Goal: Transaction & Acquisition: Book appointment/travel/reservation

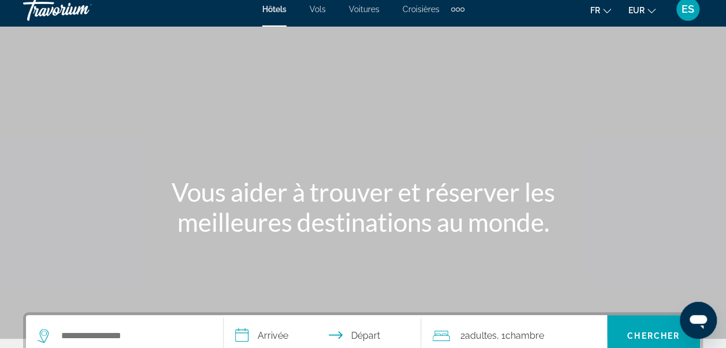
scroll to position [9, 0]
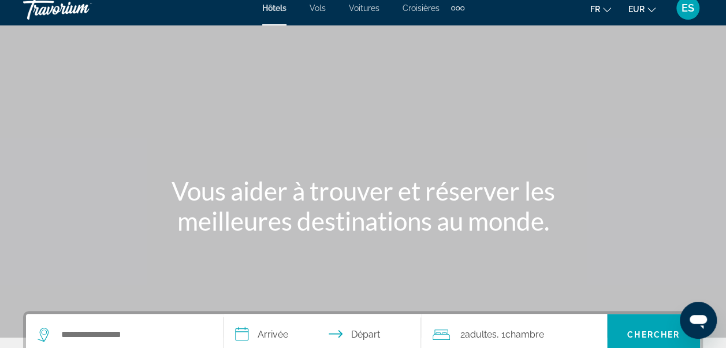
click at [611, 103] on div "Main content" at bounding box center [363, 164] width 726 height 347
drag, startPoint x: 611, startPoint y: 103, endPoint x: 453, endPoint y: 111, distance: 158.4
click at [453, 111] on div "Main content" at bounding box center [363, 164] width 726 height 347
click at [459, 8] on div "Extra navigation items" at bounding box center [458, 8] width 4 height 4
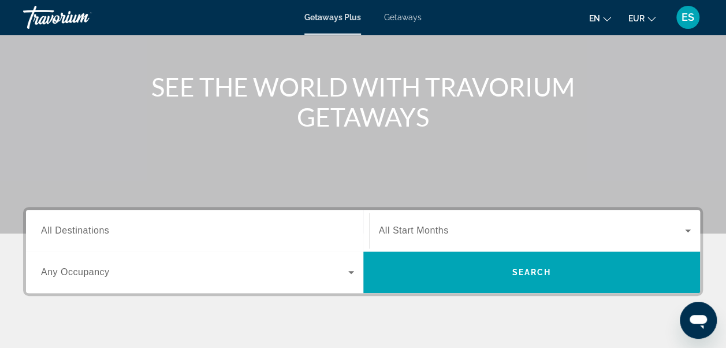
scroll to position [114, 0]
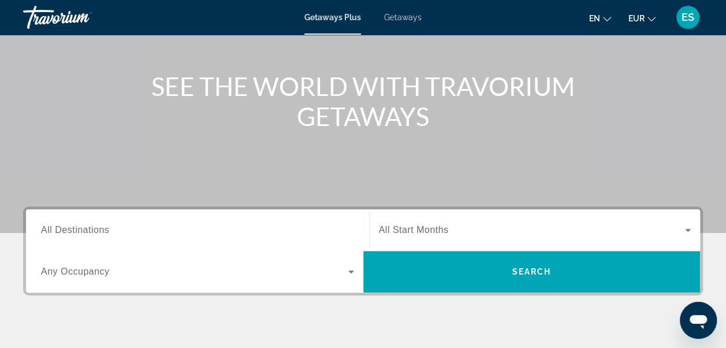
click at [138, 228] on input "Destination All Destinations" at bounding box center [197, 230] width 313 height 14
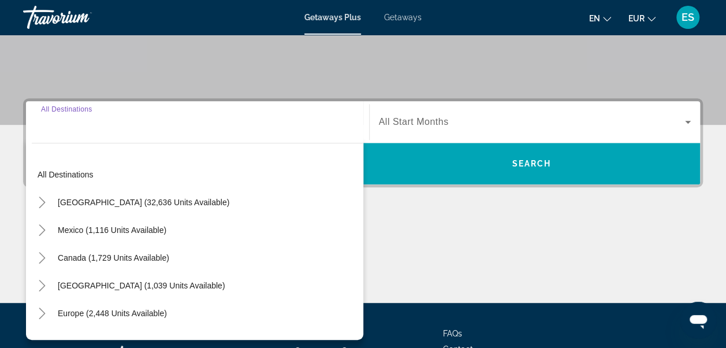
scroll to position [282, 0]
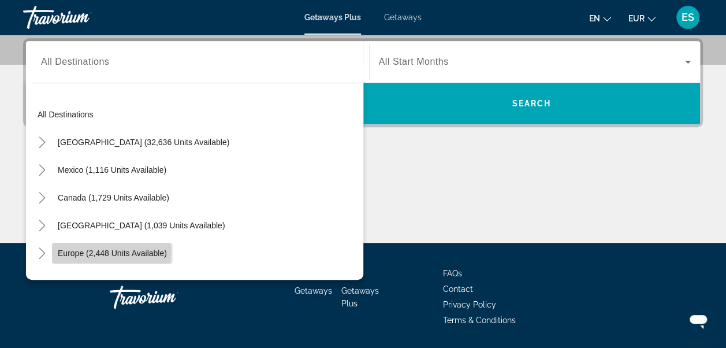
click at [69, 250] on span "Europe (2,448 units available)" at bounding box center [112, 252] width 109 height 9
type input "**********"
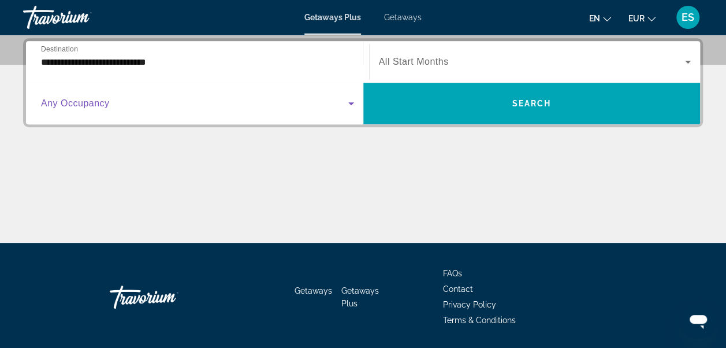
click at [342, 101] on span "Search widget" at bounding box center [194, 103] width 307 height 14
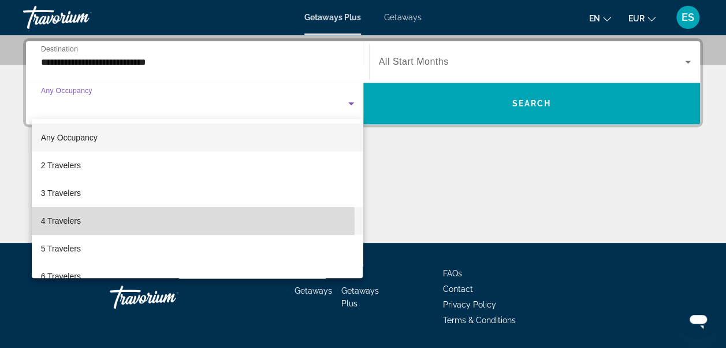
click at [73, 223] on span "4 Travelers" at bounding box center [61, 221] width 40 height 14
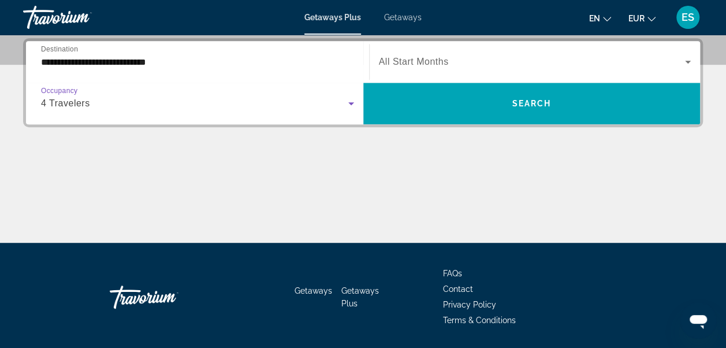
click at [517, 50] on div "Search widget" at bounding box center [535, 62] width 312 height 32
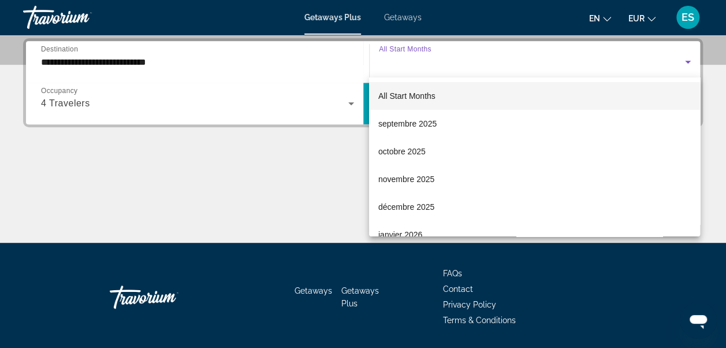
click at [270, 188] on div at bounding box center [363, 174] width 726 height 348
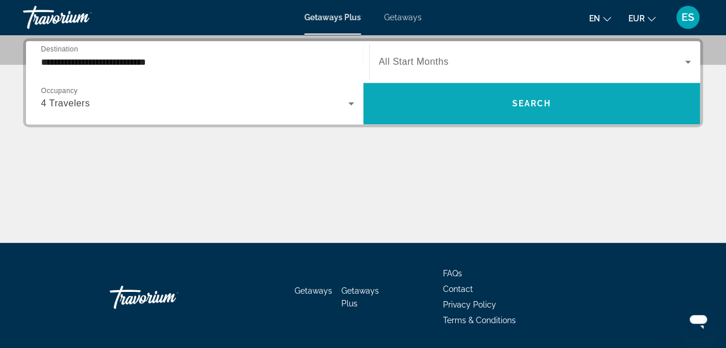
click at [478, 112] on span "Search widget" at bounding box center [531, 104] width 337 height 28
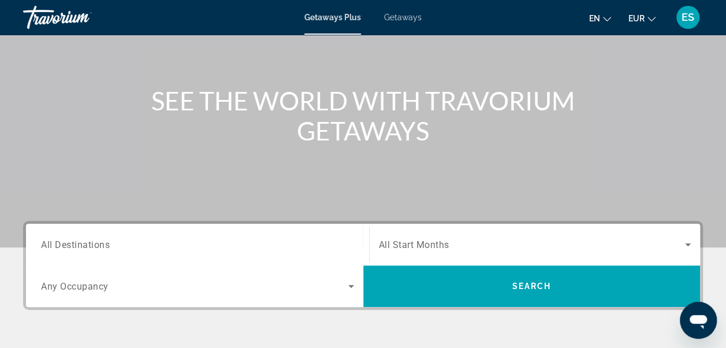
scroll to position [100, 0]
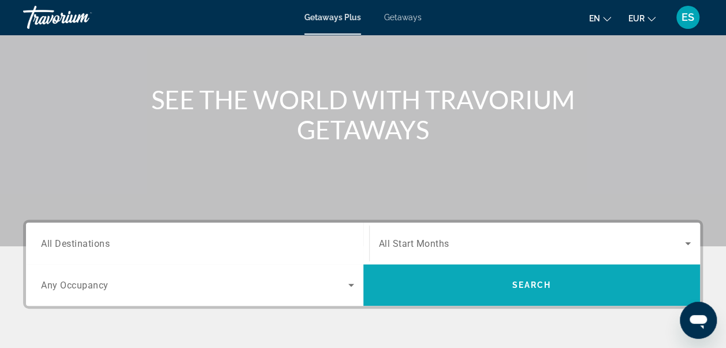
click at [485, 285] on span "Search widget" at bounding box center [531, 285] width 337 height 28
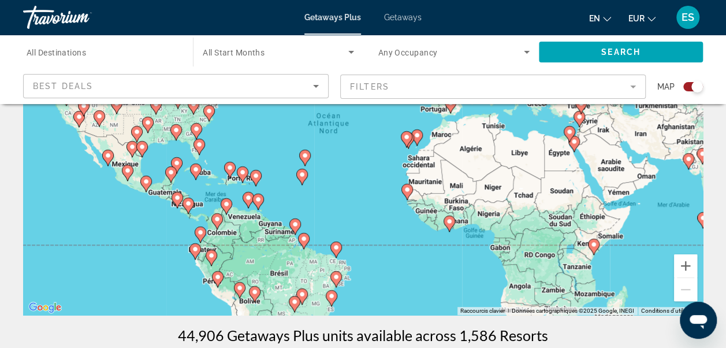
scroll to position [150, 0]
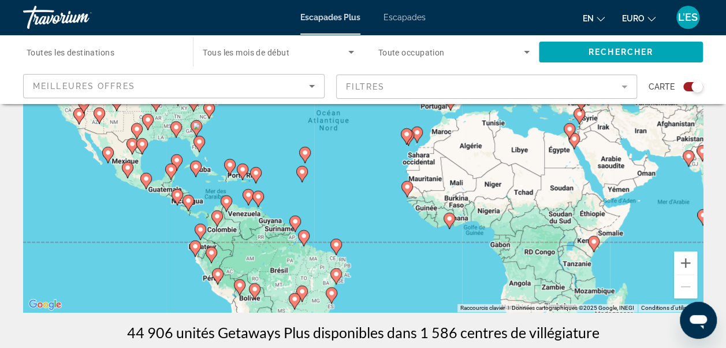
click at [397, 20] on span "Escapades" at bounding box center [404, 17] width 42 height 9
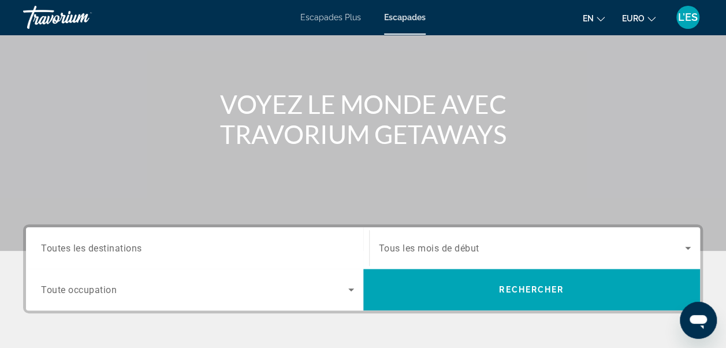
scroll to position [98, 0]
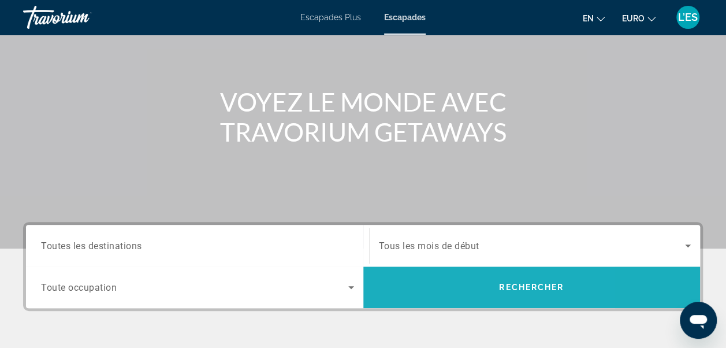
click at [437, 278] on span "Widget de recherche" at bounding box center [531, 287] width 337 height 28
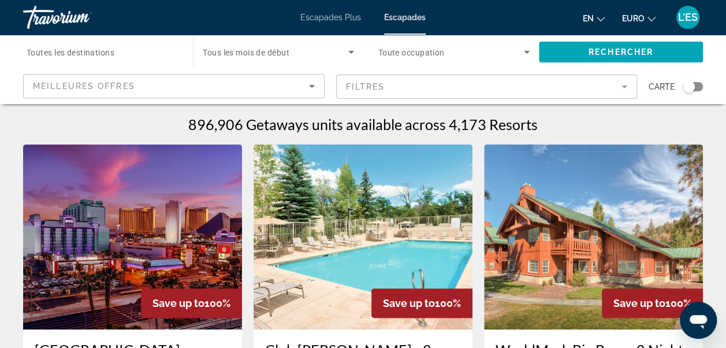
click at [172, 54] on input "Destination Toutes les destinations" at bounding box center [102, 53] width 151 height 14
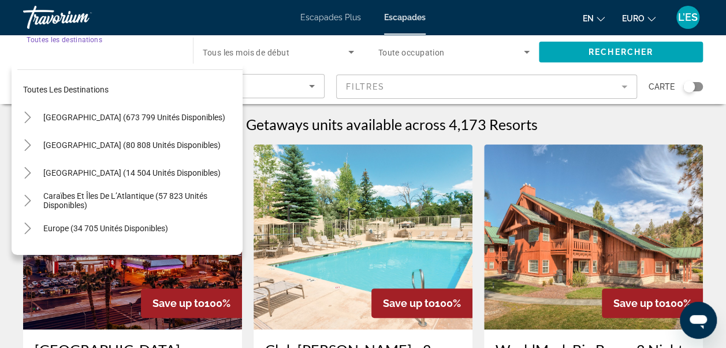
click at [59, 225] on span "Europe (34 705 unités disponibles)" at bounding box center [105, 227] width 125 height 9
type input "**********"
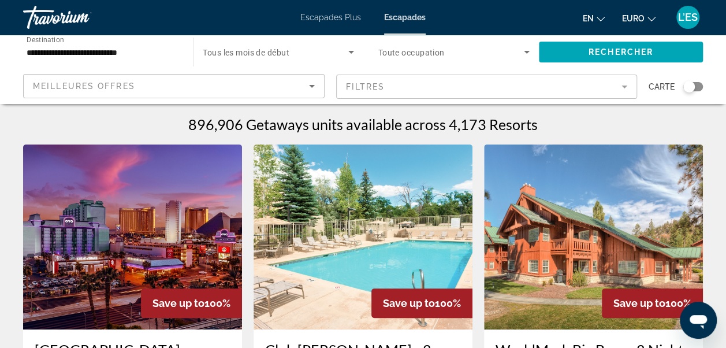
click at [324, 22] on div "Escapades Plus Escapades en English Español Français Italiano Português русский…" at bounding box center [363, 17] width 726 height 30
click at [324, 16] on span "Escapades Plus" at bounding box center [330, 17] width 61 height 9
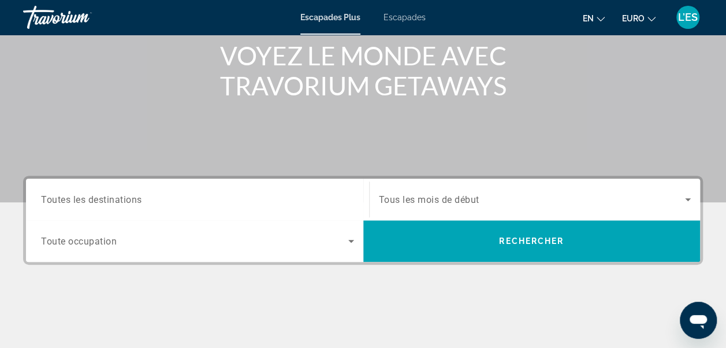
scroll to position [143, 0]
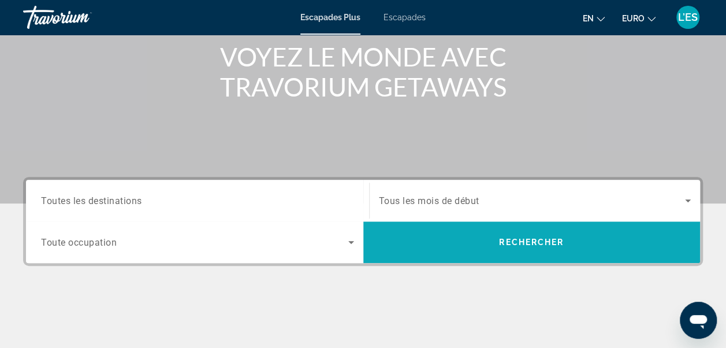
click at [496, 237] on span "Widget de recherche" at bounding box center [531, 242] width 337 height 28
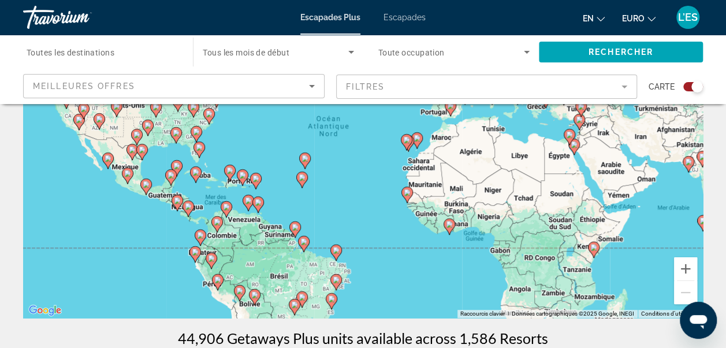
scroll to position [147, 0]
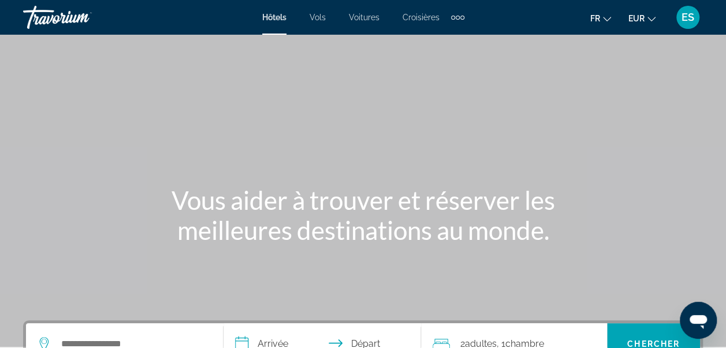
click at [232, 253] on div "Main content" at bounding box center [363, 173] width 726 height 347
click at [454, 20] on div "Extra navigation items" at bounding box center [457, 17] width 13 height 17
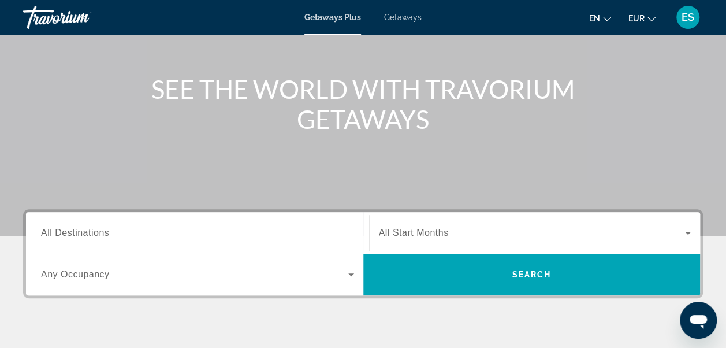
scroll to position [117, 0]
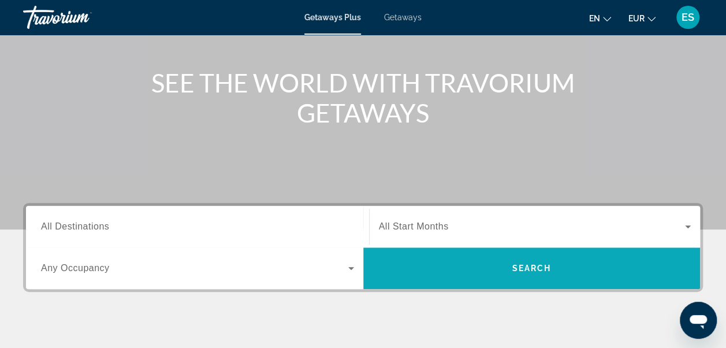
click at [463, 270] on span "Search widget" at bounding box center [531, 268] width 337 height 28
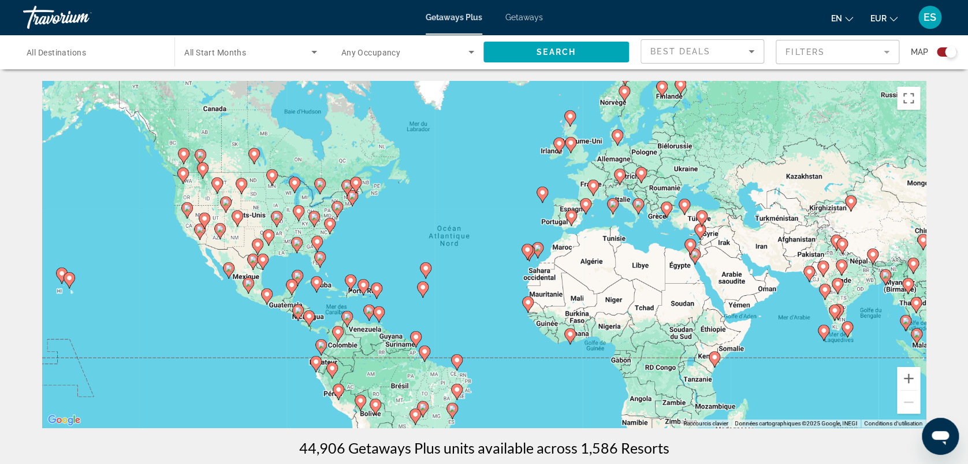
click at [102, 46] on input "Destination All Destinations" at bounding box center [93, 53] width 133 height 14
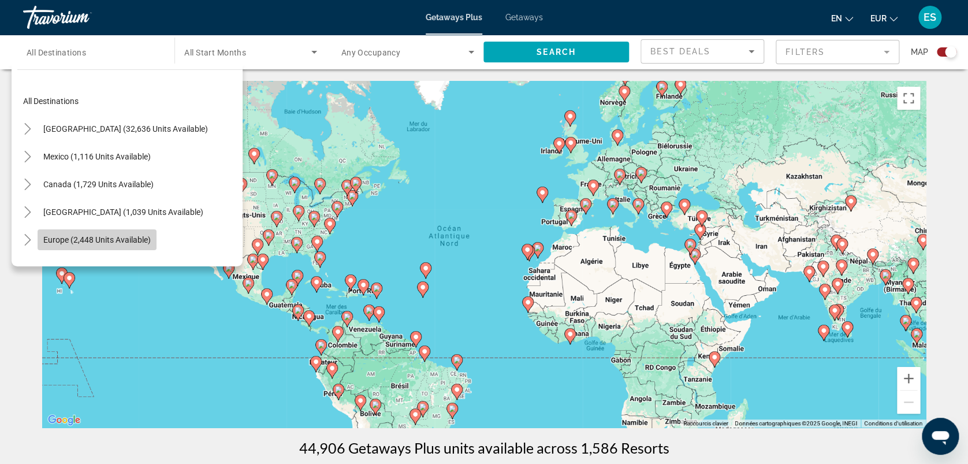
click at [64, 232] on span "Search widget" at bounding box center [97, 240] width 119 height 28
type input "**********"
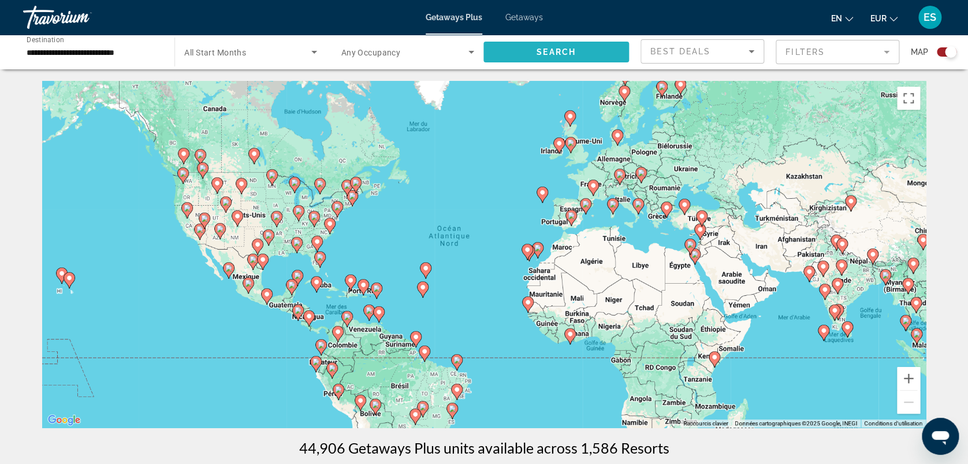
click at [530, 46] on span "Search widget" at bounding box center [556, 52] width 146 height 28
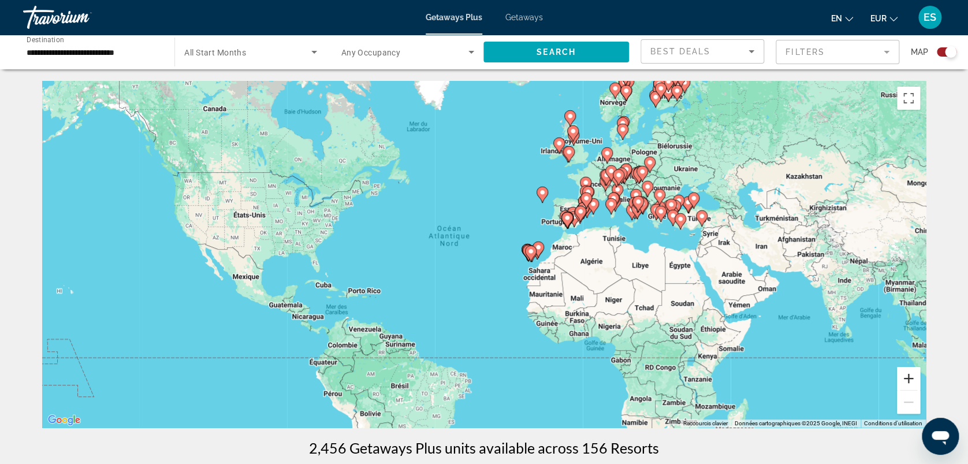
click at [734, 347] on button "Zoom avant" at bounding box center [908, 378] width 23 height 23
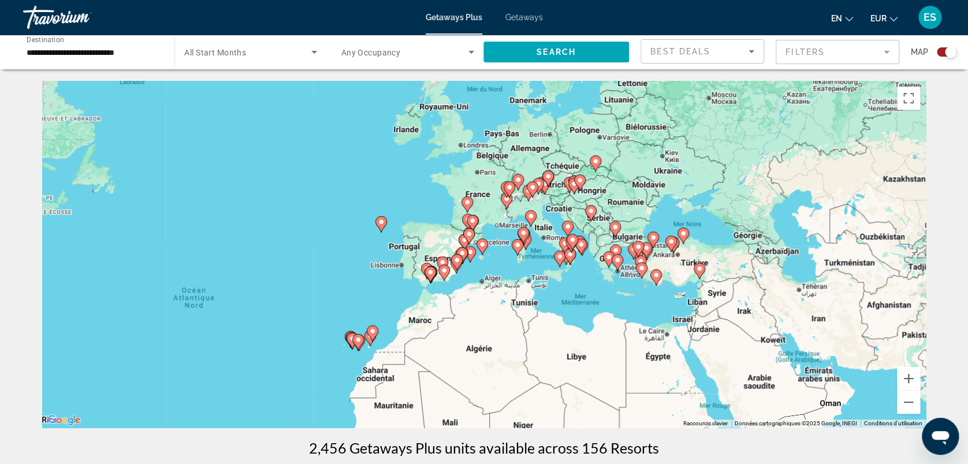
drag, startPoint x: 800, startPoint y: 275, endPoint x: 580, endPoint y: 356, distance: 234.4
click at [580, 347] on div "Pour activer le glissement avec le clavier, appuyez sur Alt+Entrée. Une fois ce…" at bounding box center [484, 254] width 884 height 347
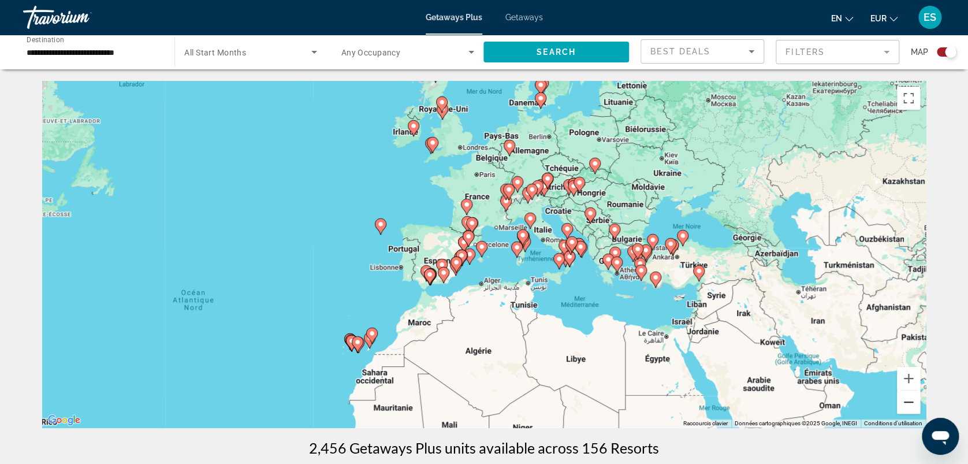
click at [734, 347] on button "Zoom arrière" at bounding box center [908, 401] width 23 height 23
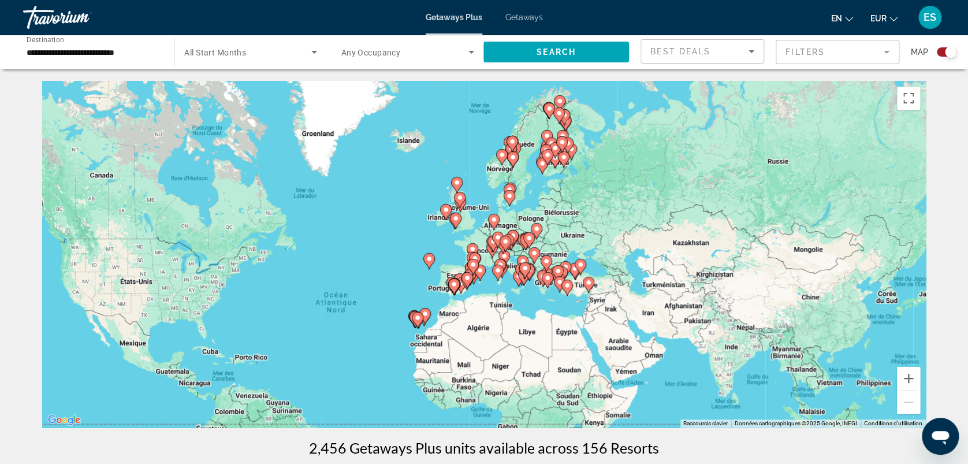
drag, startPoint x: 668, startPoint y: 206, endPoint x: 666, endPoint y: 233, distance: 26.6
click at [666, 233] on div "Pour activer le glissement avec le clavier, appuyez sur Alt+Entrée. Une fois ce…" at bounding box center [484, 254] width 884 height 347
